Goal: Task Accomplishment & Management: Use online tool/utility

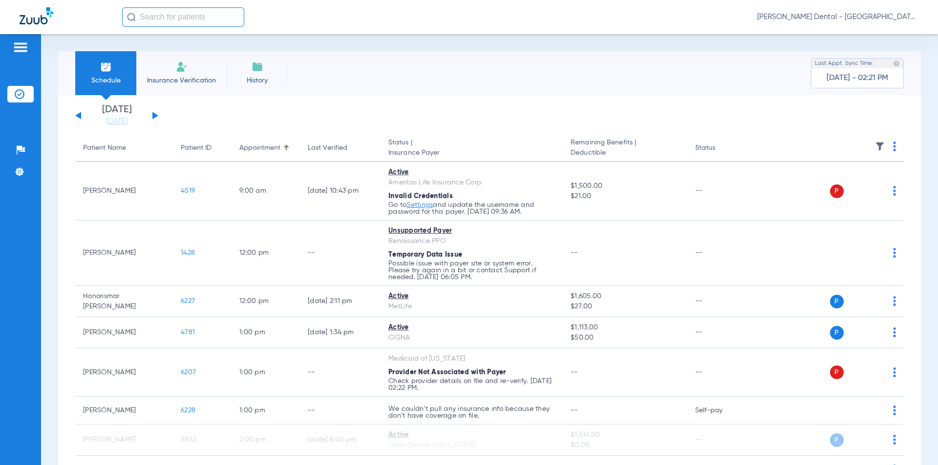
click at [176, 81] on span "Insurance Verification" at bounding box center [182, 81] width 76 height 10
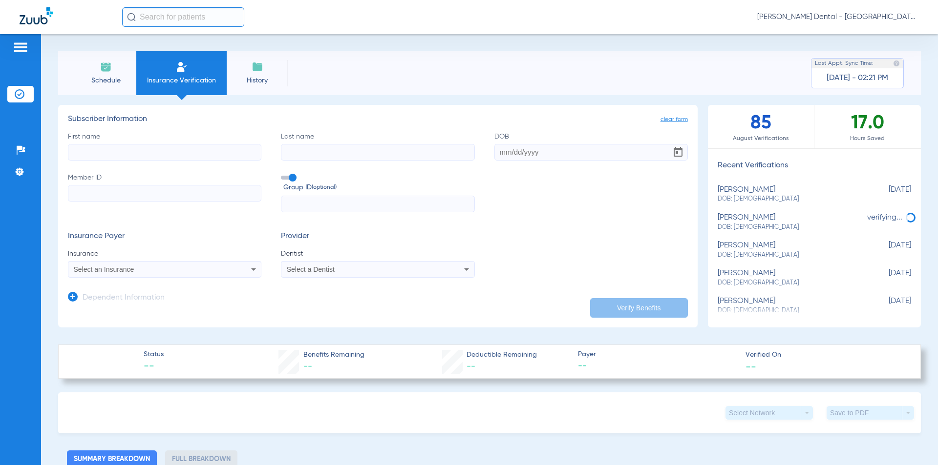
click at [210, 157] on input "First name" at bounding box center [164, 152] width 193 height 17
click at [174, 156] on input "First name Required" at bounding box center [164, 152] width 193 height 17
type input "[PERSON_NAME]"
type input "[DATE]"
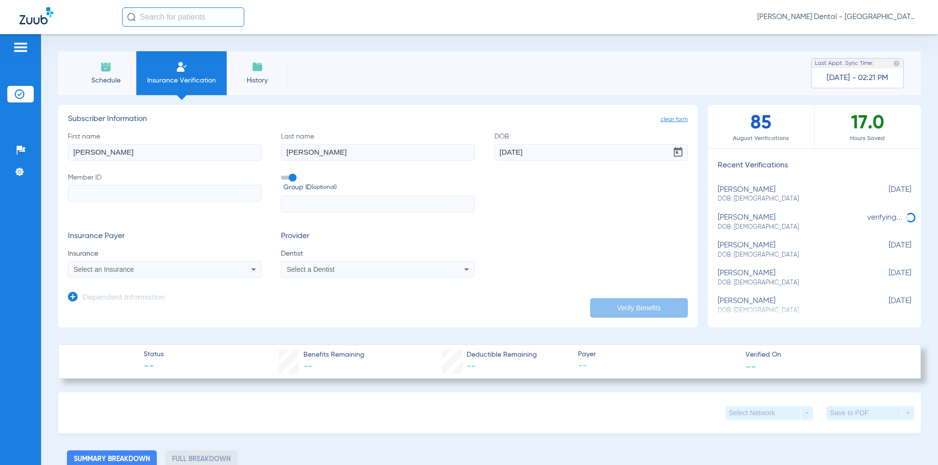
click at [175, 193] on input "Member ID" at bounding box center [164, 193] width 193 height 17
type input "985911385"
click at [162, 272] on div "Select an Insurance" at bounding box center [147, 269] width 146 height 7
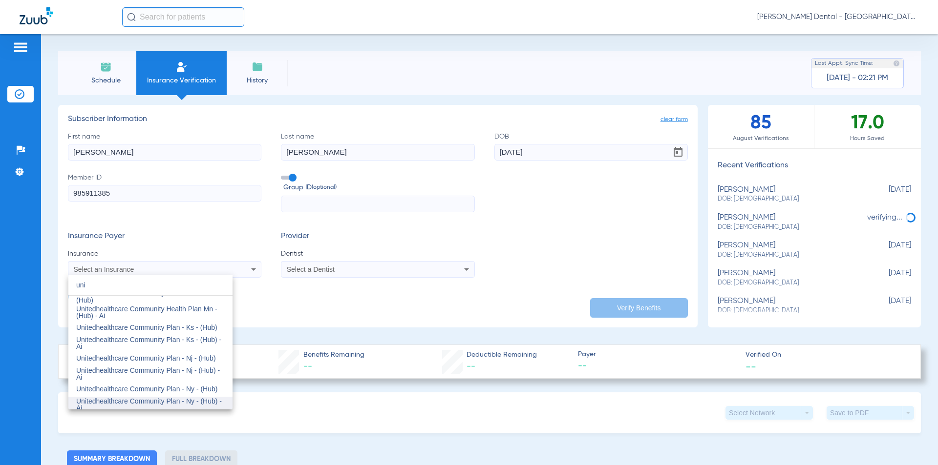
scroll to position [195, 0]
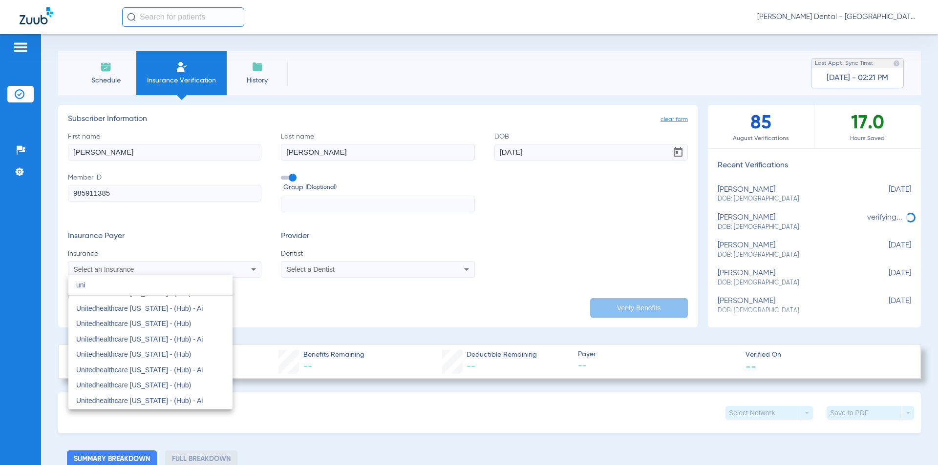
type input "uni"
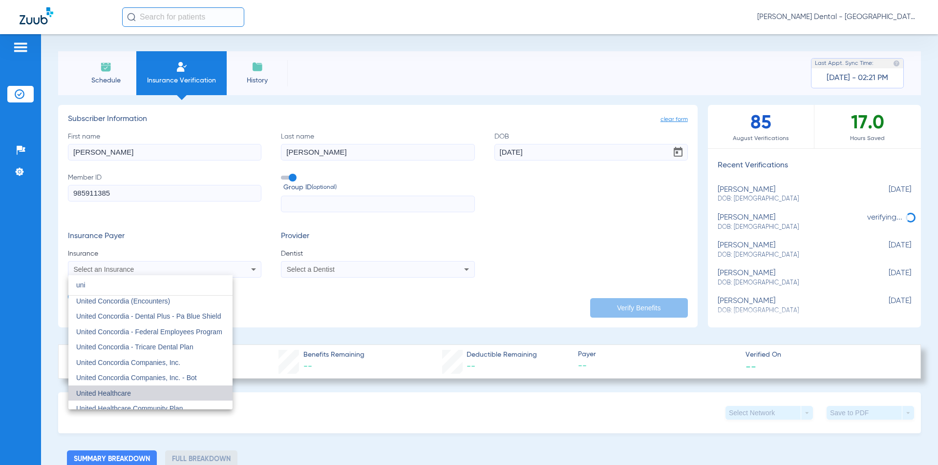
click at [165, 393] on mat-option "United Healthcare" at bounding box center [150, 394] width 164 height 16
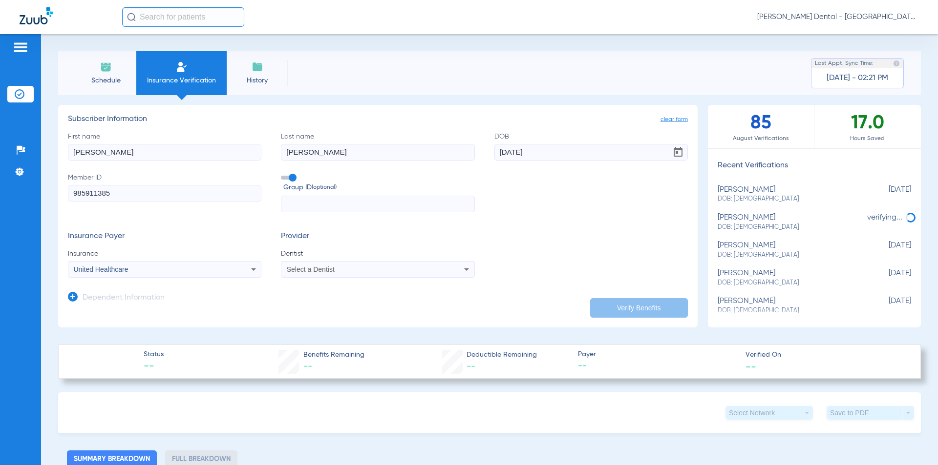
click at [321, 275] on div "Select a Dentist" at bounding box center [377, 270] width 192 height 12
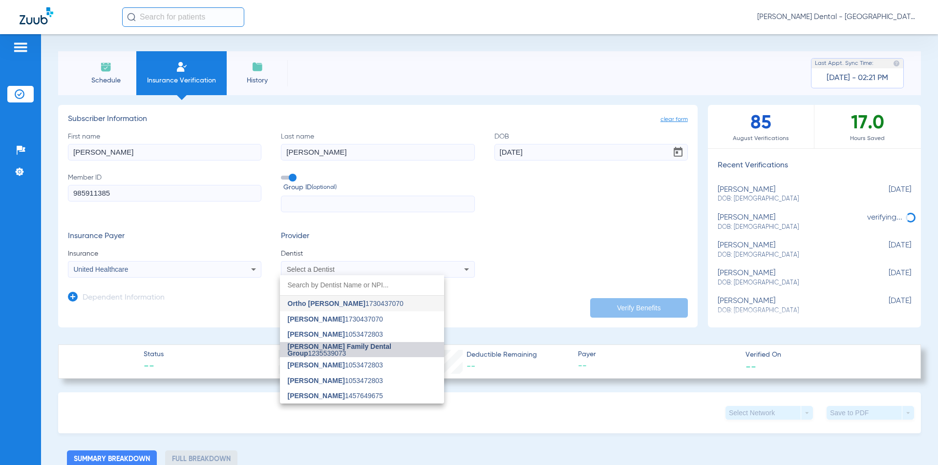
click at [342, 347] on span "[PERSON_NAME] Family Dental Group" at bounding box center [340, 350] width 104 height 15
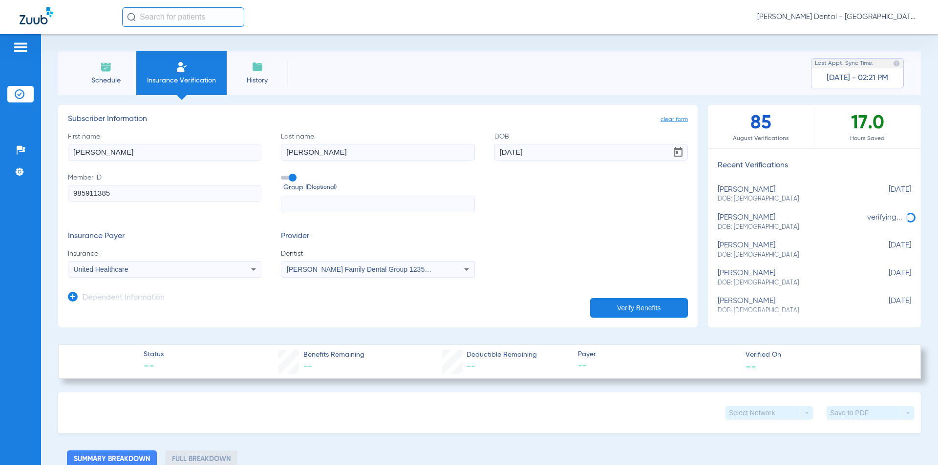
click at [623, 309] on button "Verify Benefits" at bounding box center [639, 308] width 98 height 20
click at [414, 272] on span "[PERSON_NAME] Family Dental Group 1235539073" at bounding box center [367, 270] width 161 height 8
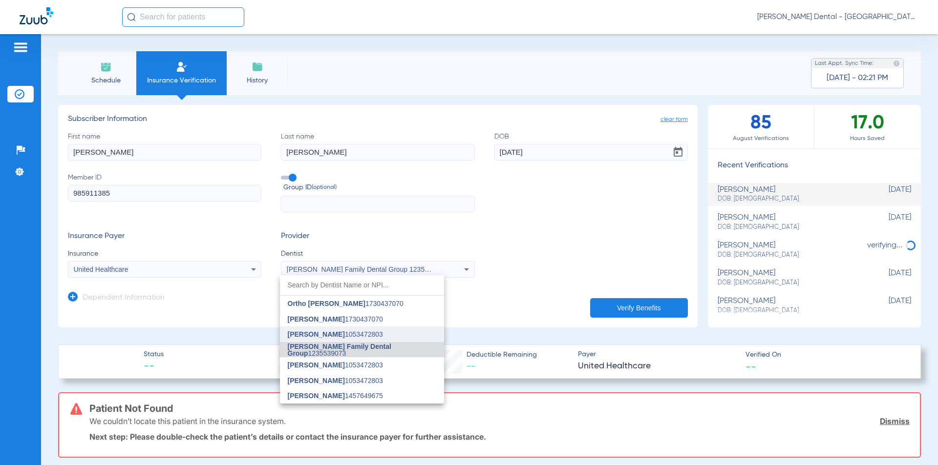
click at [368, 335] on span "[PERSON_NAME] 1053472803" at bounding box center [335, 334] width 95 height 7
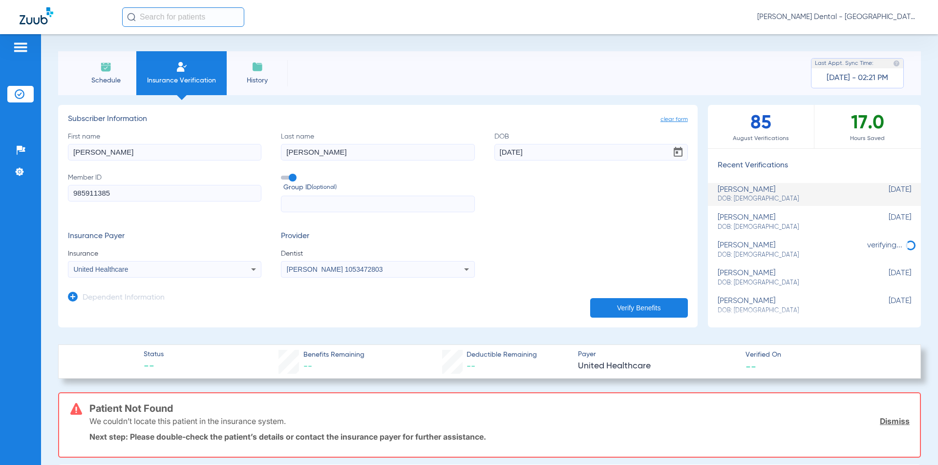
click at [606, 309] on button "Verify Benefits" at bounding box center [639, 308] width 98 height 20
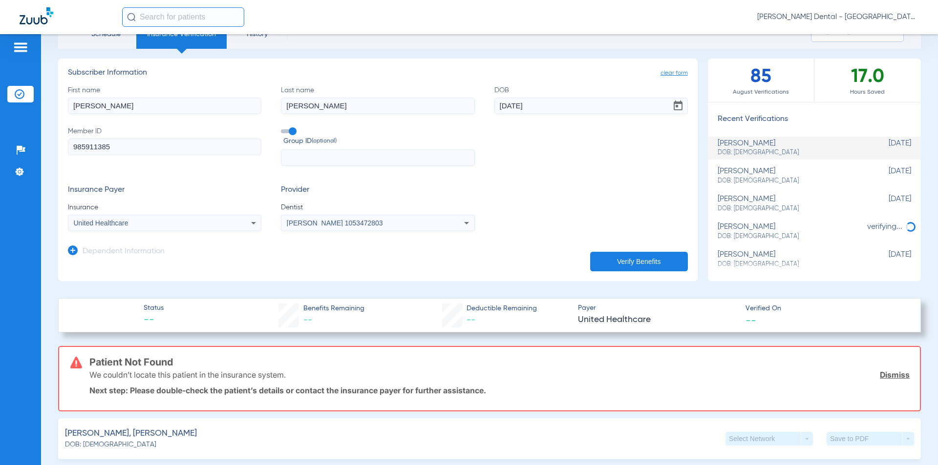
scroll to position [0, 0]
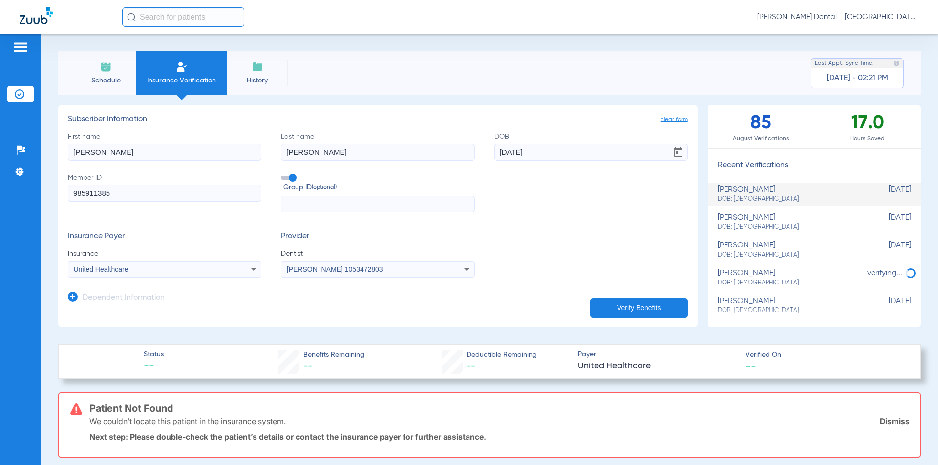
drag, startPoint x: 338, startPoint y: 148, endPoint x: 104, endPoint y: 163, distance: 234.9
click at [104, 163] on div "First name [PERSON_NAME] Last name [PERSON_NAME] [DEMOGRAPHIC_DATA] Member ID 9…" at bounding box center [378, 172] width 620 height 81
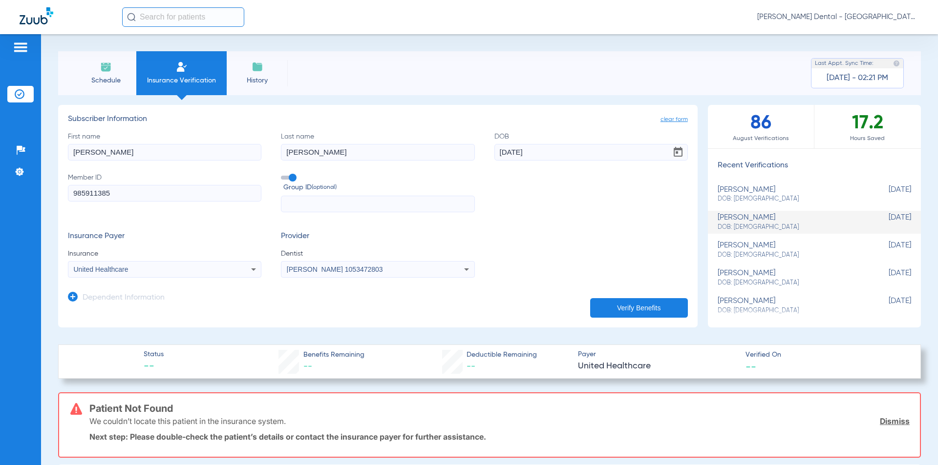
type input "[PERSON_NAME]"
click at [618, 300] on button "Verify Benefits" at bounding box center [639, 308] width 98 height 20
